Goal: Book appointment/travel/reservation

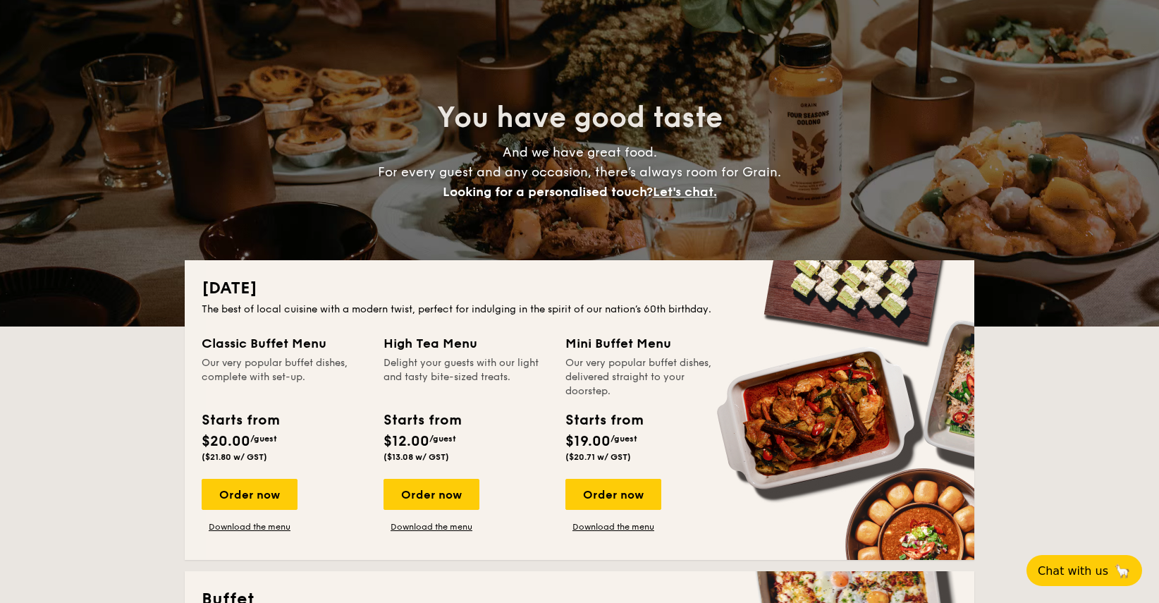
scroll to position [70, 0]
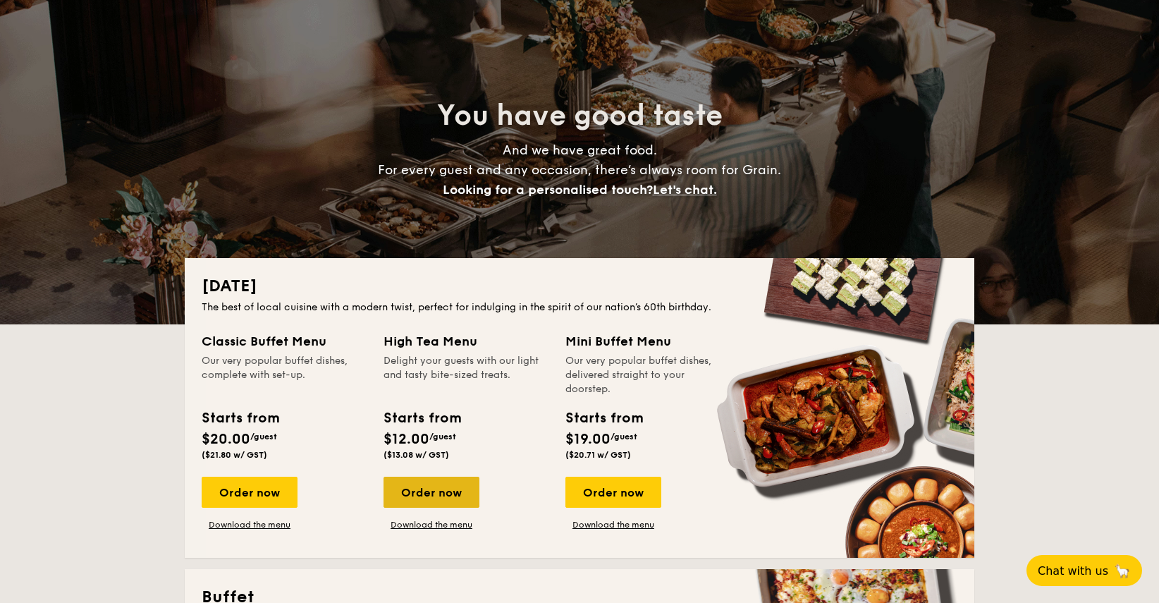
click at [452, 486] on div "Order now" at bounding box center [431, 491] width 96 height 31
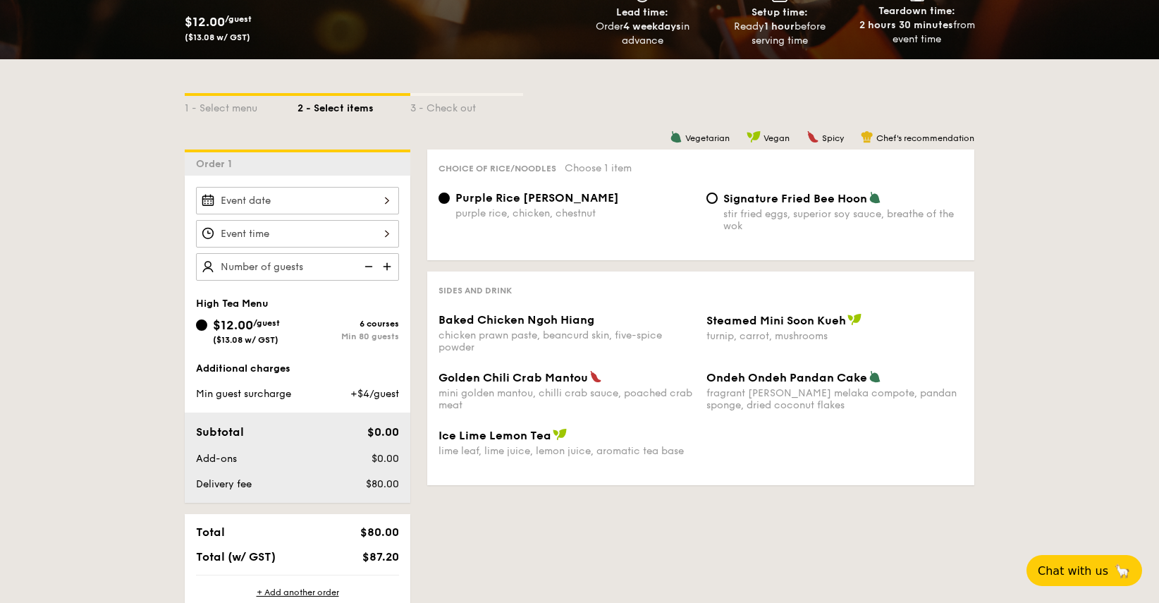
scroll to position [254, 0]
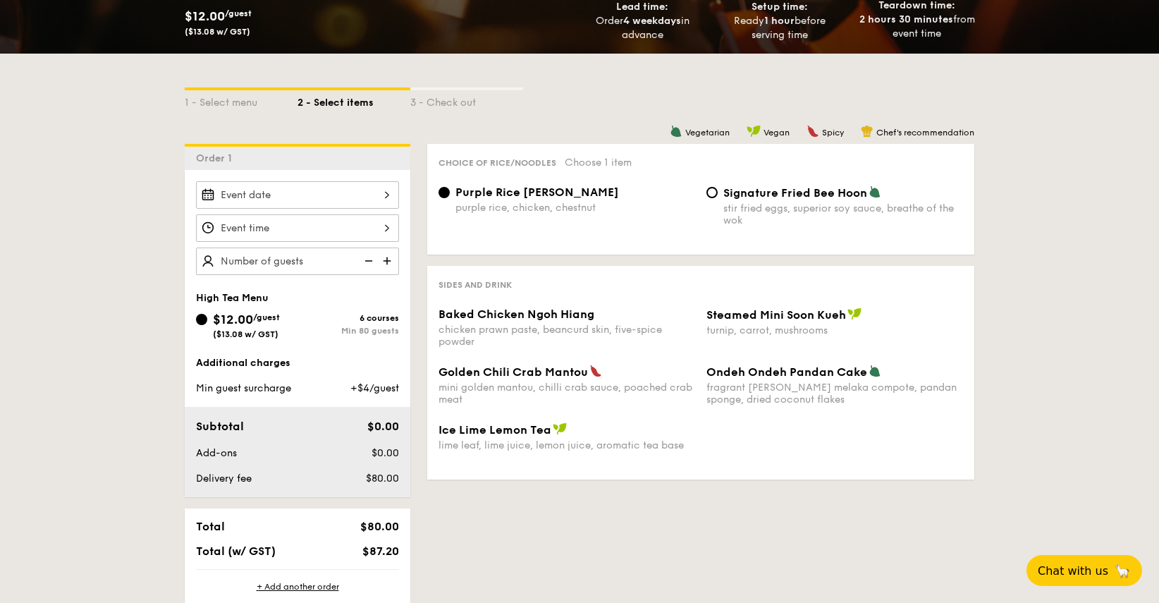
click at [383, 188] on div at bounding box center [297, 194] width 203 height 27
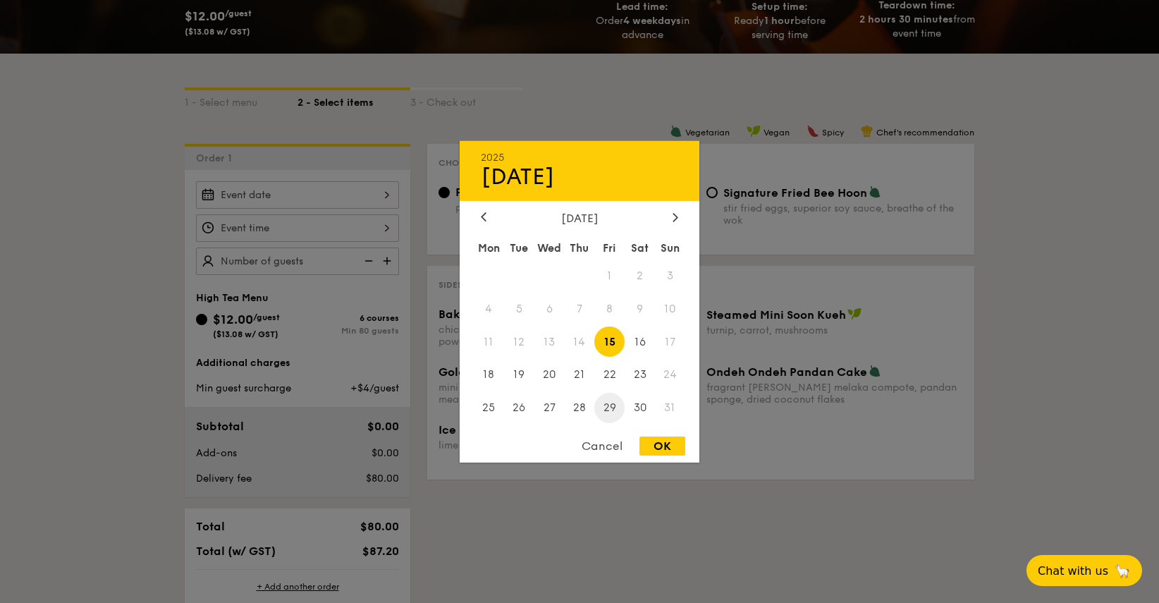
click at [601, 403] on span "29" at bounding box center [609, 408] width 30 height 30
click at [658, 449] on div "OK" at bounding box center [662, 445] width 46 height 19
type input "[DATE]"
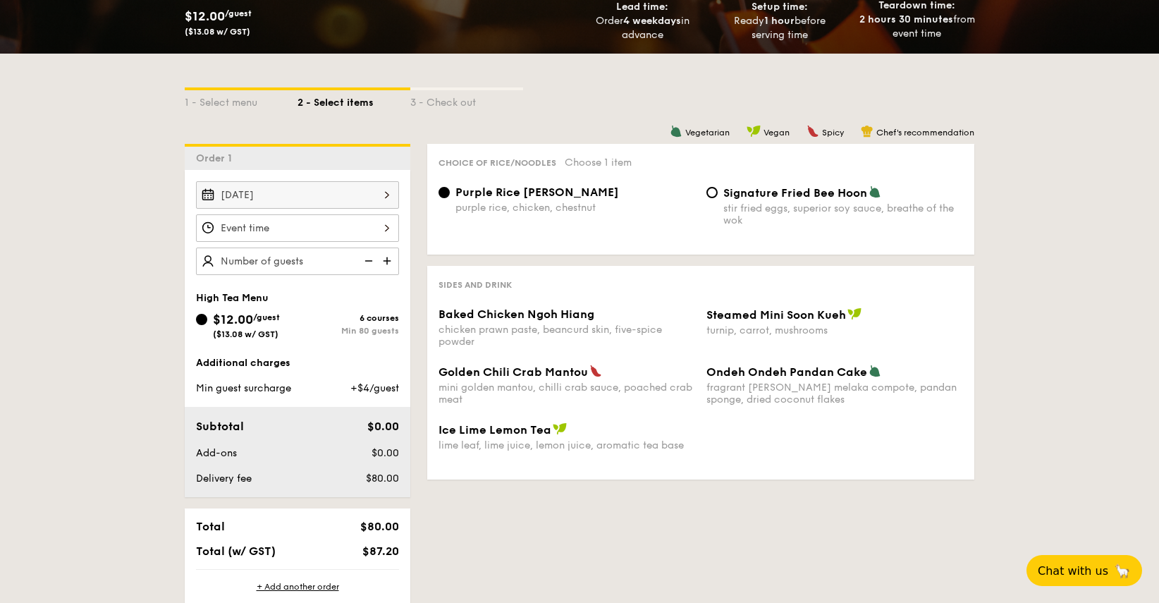
click at [383, 225] on div at bounding box center [297, 227] width 203 height 27
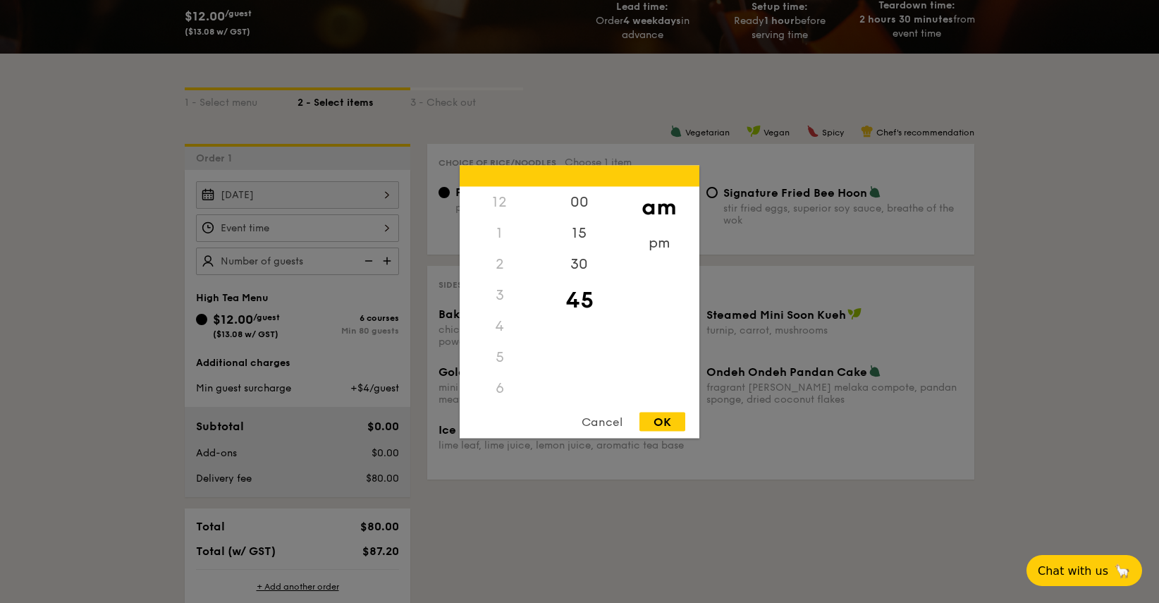
scroll to position [167, 0]
click at [658, 250] on div "pm" at bounding box center [659, 247] width 80 height 41
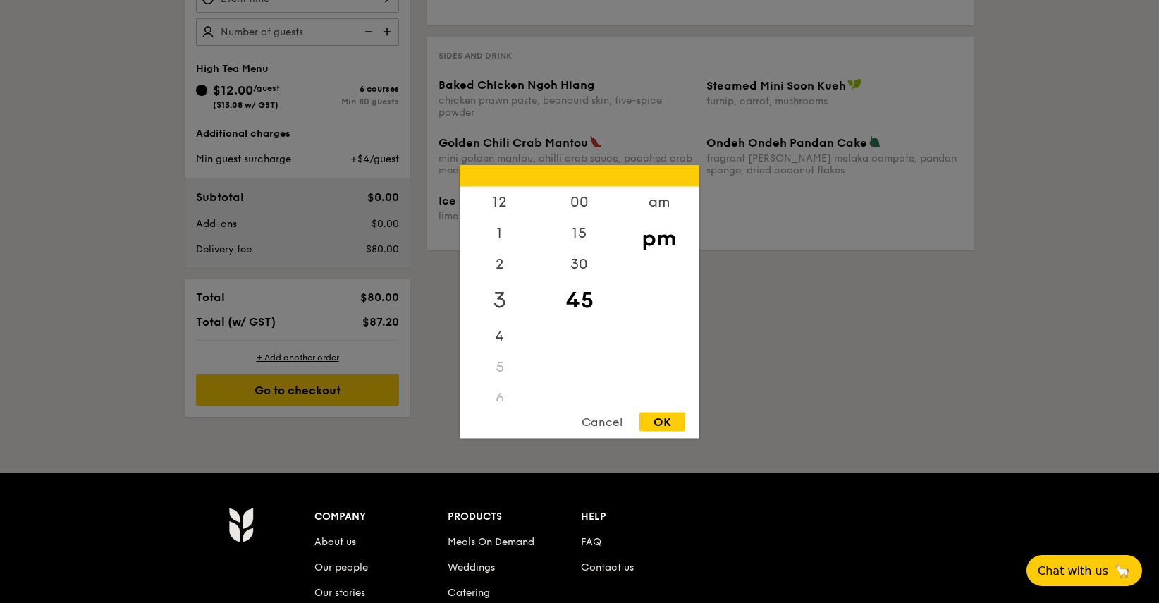
scroll to position [0, 0]
click at [503, 327] on div "4" at bounding box center [499, 330] width 80 height 41
click at [507, 350] on div "5" at bounding box center [499, 338] width 80 height 31
click at [677, 425] on div "OK" at bounding box center [662, 421] width 46 height 19
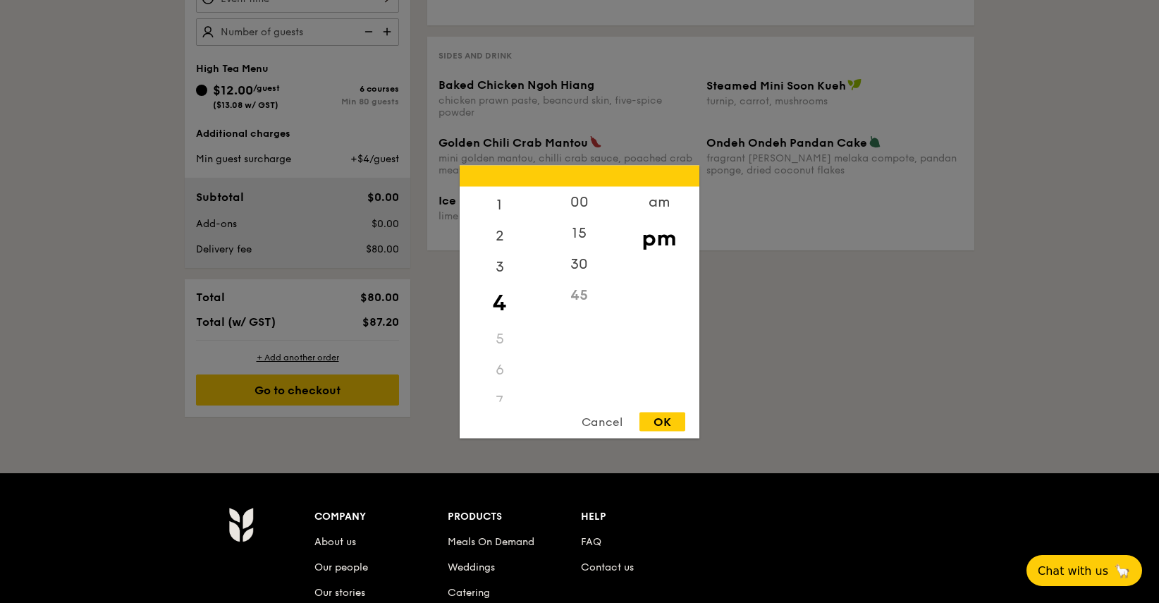
type input "4:45PM"
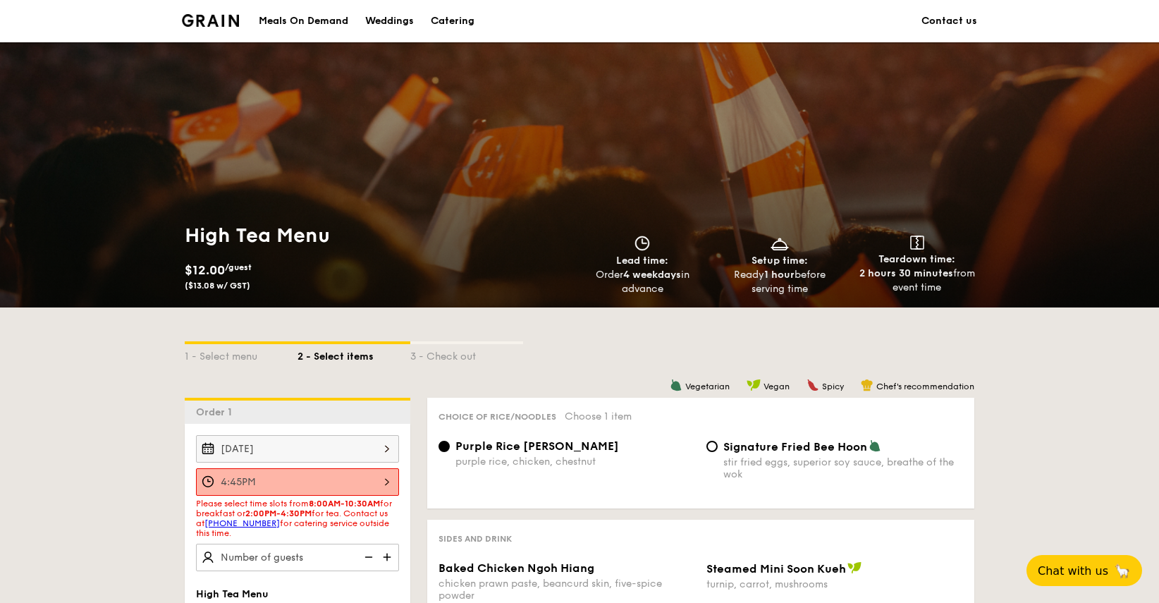
scroll to position [0, 0]
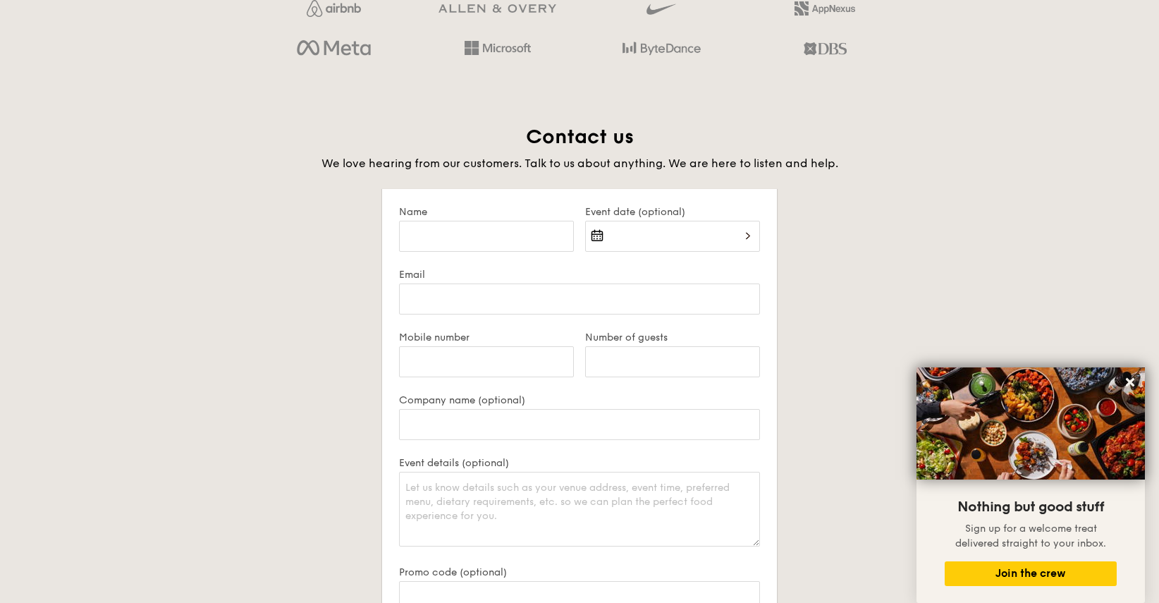
scroll to position [2615, 0]
click at [894, 27] on div at bounding box center [579, 25] width 655 height 79
